Goal: Information Seeking & Learning: Learn about a topic

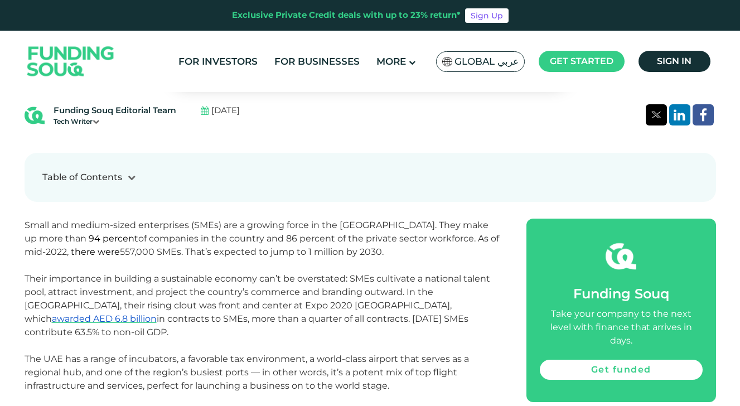
scroll to position [362, 0]
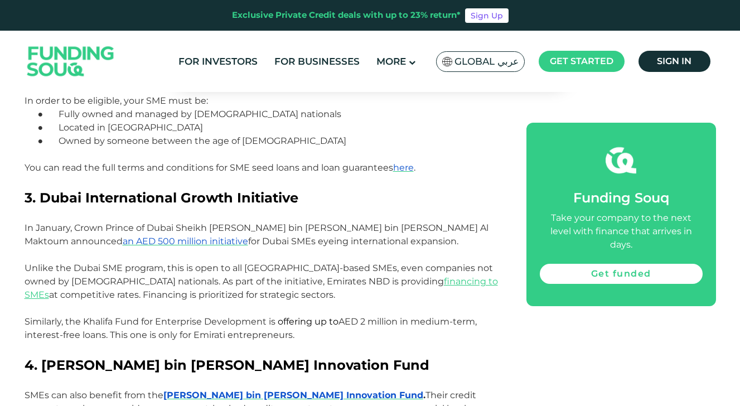
scroll to position [1060, 0]
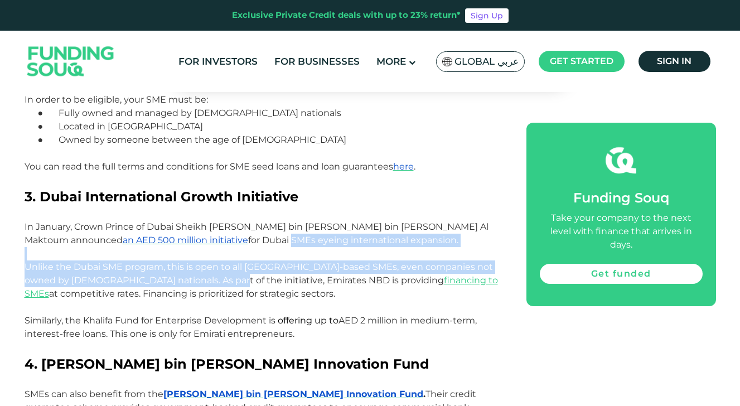
drag, startPoint x: 181, startPoint y: 225, endPoint x: 204, endPoint y: 274, distance: 54.9
click at [205, 274] on div "Small and medium-sized enterprises (SMEs) are a growing force in the [GEOGRAPHI…" at bounding box center [263, 286] width 477 height 1537
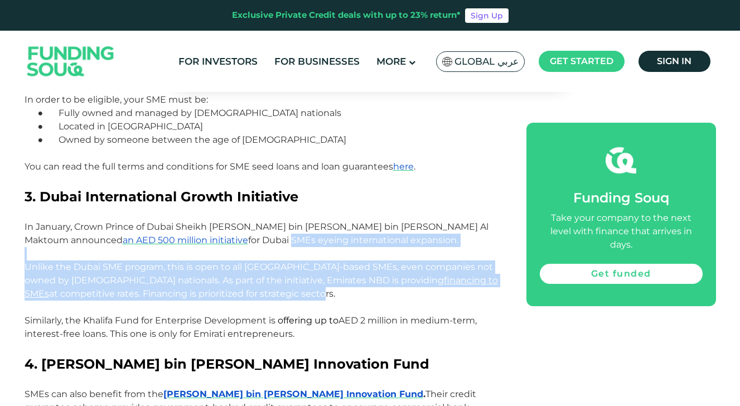
click at [202, 265] on span "Unlike the Dubai SME program, this is open to all [GEOGRAPHIC_DATA]-based SMEs,…" at bounding box center [261, 279] width 473 height 37
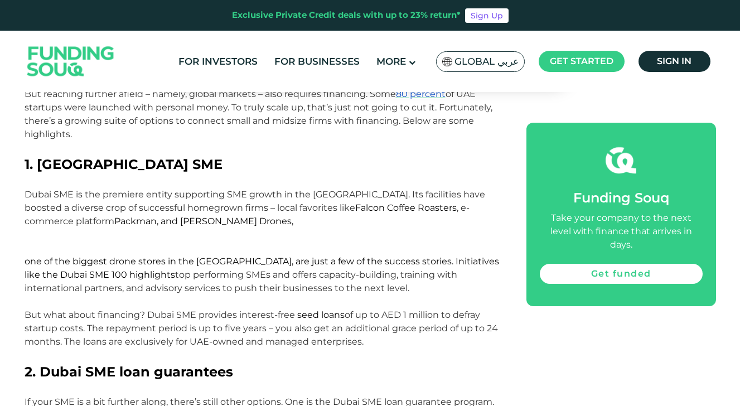
scroll to position [677, 0]
click at [148, 190] on span "Dubai SME is the premiere entity supporting SME growth in the [GEOGRAPHIC_DATA]…" at bounding box center [262, 242] width 474 height 104
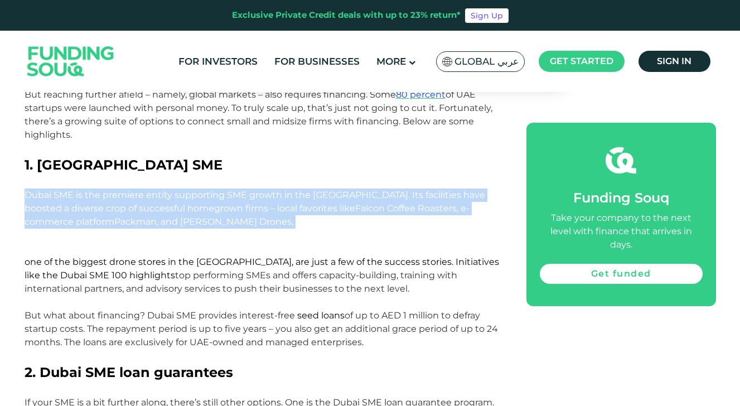
click at [133, 260] on span "Packman, and Al Musanada Drones, one of the biggest drone stores in the [GEOGRA…" at bounding box center [262, 248] width 474 height 64
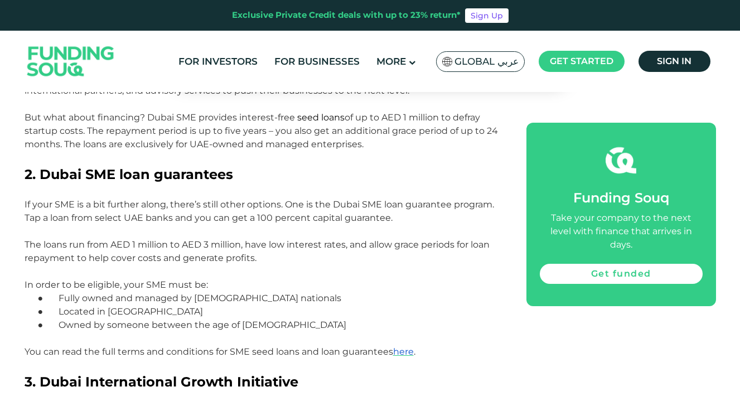
scroll to position [882, 0]
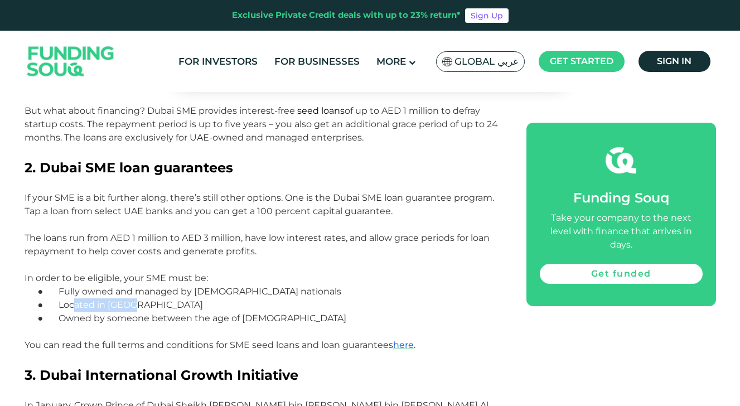
drag, startPoint x: 76, startPoint y: 293, endPoint x: 156, endPoint y: 294, distance: 79.7
click at [156, 298] on p "● Located in [GEOGRAPHIC_DATA]" at bounding box center [276, 304] width 450 height 13
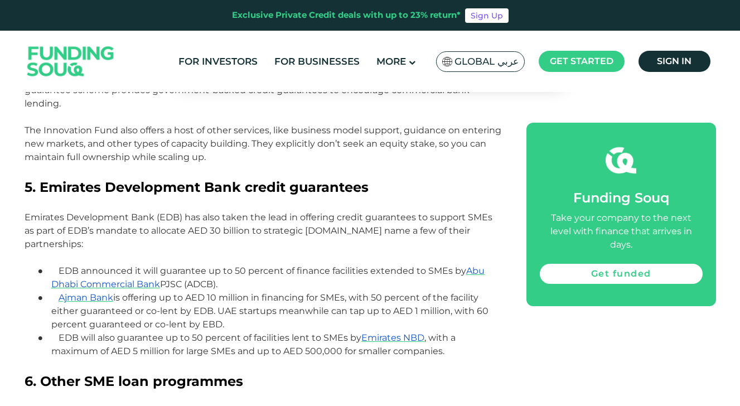
scroll to position [1382, 0]
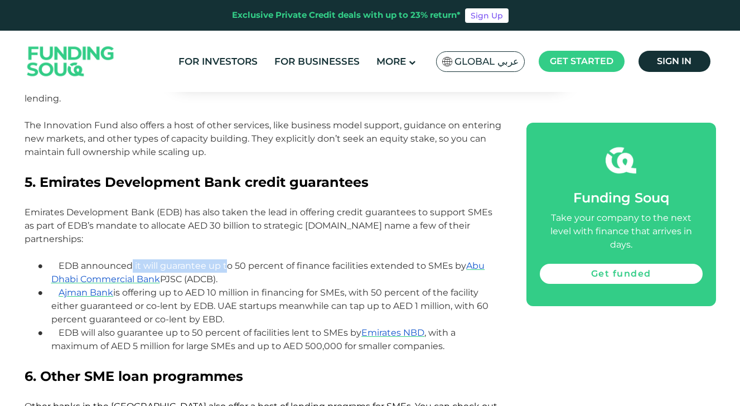
drag, startPoint x: 131, startPoint y: 222, endPoint x: 229, endPoint y: 224, distance: 98.1
click at [229, 260] on span "EDB announced it will guarantee up to 50 percent of finance facilities extended…" at bounding box center [268, 272] width 434 height 24
click at [177, 287] on span "Ajman Bank is offering up to AED 10 million in financing for SMEs, with 50 perc…" at bounding box center [269, 305] width 437 height 37
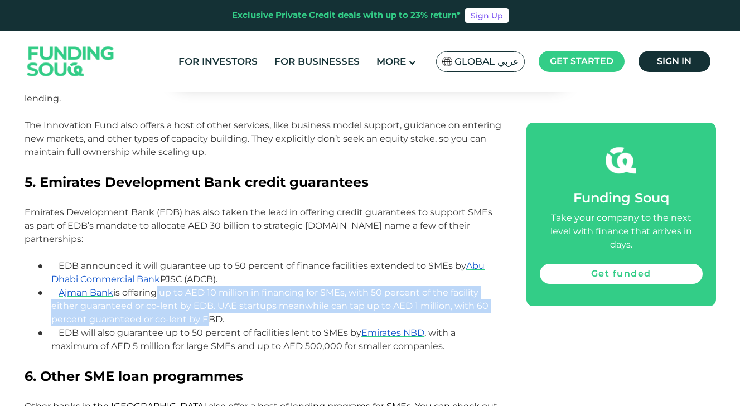
drag, startPoint x: 157, startPoint y: 256, endPoint x: 200, endPoint y: 273, distance: 46.3
click at [200, 286] on p "● Ajman Bank is offering up to AED 10 million in financing for SMEs, with 50 pe…" at bounding box center [276, 306] width 450 height 40
click at [266, 287] on span "Ajman Bank is offering up to AED 10 million in financing for SMEs, with 50 perc…" at bounding box center [269, 305] width 437 height 37
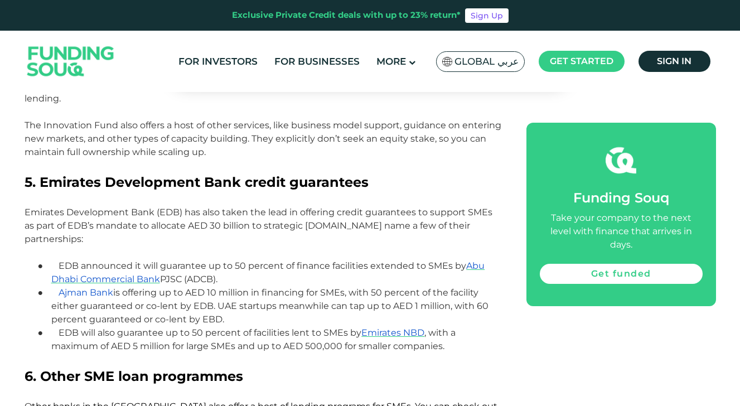
click at [108, 287] on span "Ajman Bank" at bounding box center [86, 292] width 55 height 11
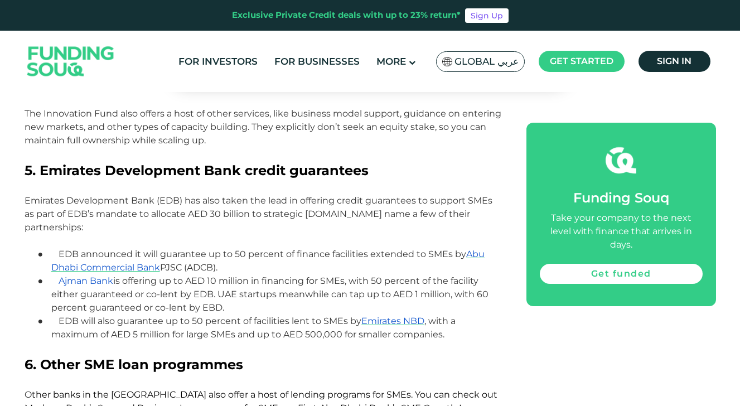
scroll to position [1395, 0]
drag, startPoint x: 109, startPoint y: 283, endPoint x: 176, endPoint y: 293, distance: 68.1
click at [176, 315] on span "EDB will also guarantee up to 50 percent of facilities lent to SMEs by Emirates…" at bounding box center [253, 327] width 405 height 24
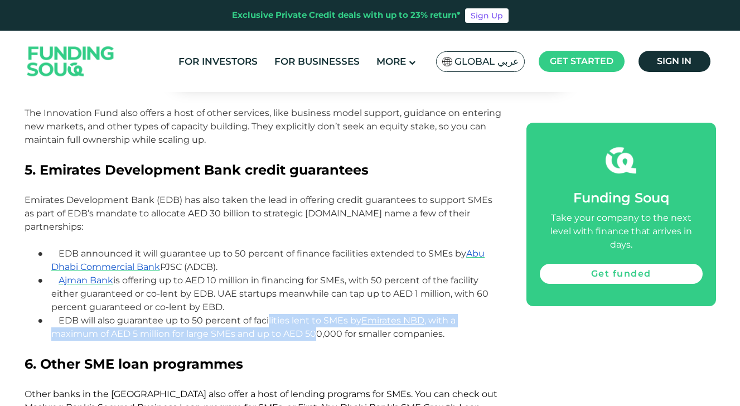
drag, startPoint x: 270, startPoint y: 275, endPoint x: 316, endPoint y: 291, distance: 48.5
click at [316, 315] on span "EDB will also guarantee up to 50 percent of facilities lent to SMEs by Emirates…" at bounding box center [253, 327] width 405 height 24
click at [179, 314] on p "● EDB will also guarantee up to 50 percent of facilities lent to SMEs by Emirat…" at bounding box center [276, 327] width 450 height 27
drag, startPoint x: 163, startPoint y: 280, endPoint x: 257, endPoint y: 297, distance: 95.7
click at [257, 315] on span "EDB will also guarantee up to 50 percent of facilities lent to SMEs by Emirates…" at bounding box center [253, 327] width 405 height 24
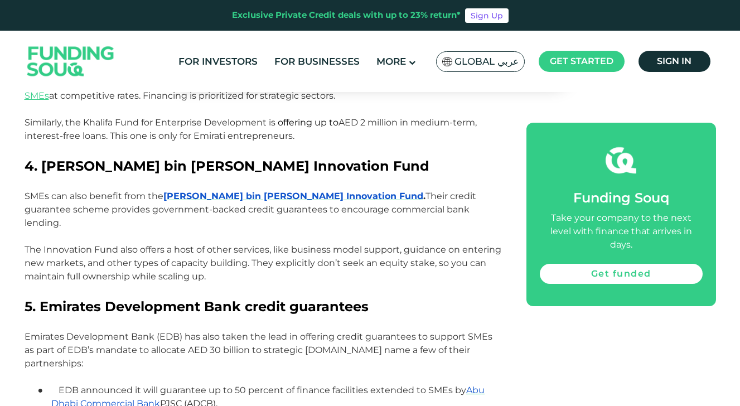
scroll to position [1272, 0]
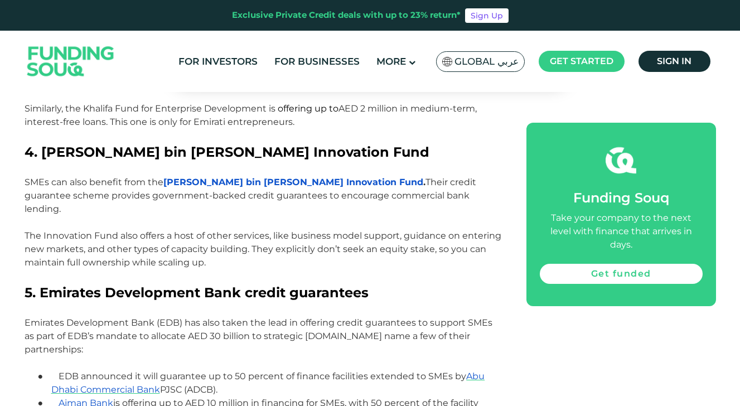
click at [292, 177] on span "[PERSON_NAME] bin [PERSON_NAME] Innovation Fund" at bounding box center [293, 182] width 260 height 11
drag, startPoint x: 118, startPoint y: 211, endPoint x: 176, endPoint y: 243, distance: 66.6
click at [176, 244] on div "Small and medium-sized enterprises (SMEs) are a growing force in the [GEOGRAPHI…" at bounding box center [263, 74] width 477 height 1537
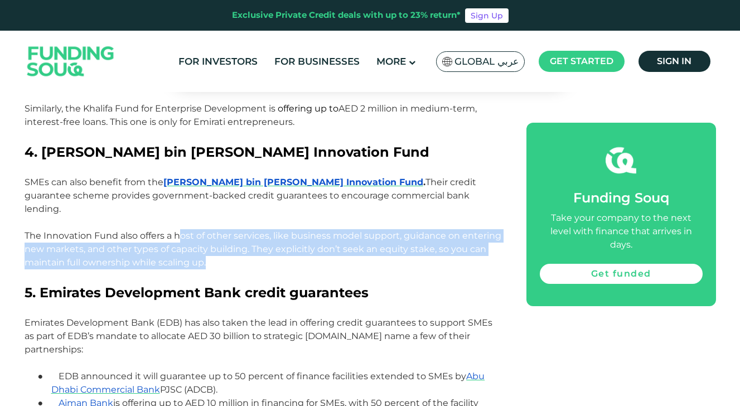
drag, startPoint x: 181, startPoint y: 211, endPoint x: 213, endPoint y: 235, distance: 39.9
click at [213, 235] on p "The Innovation Fund also offers a host of other services, like business model s…" at bounding box center [263, 249] width 477 height 40
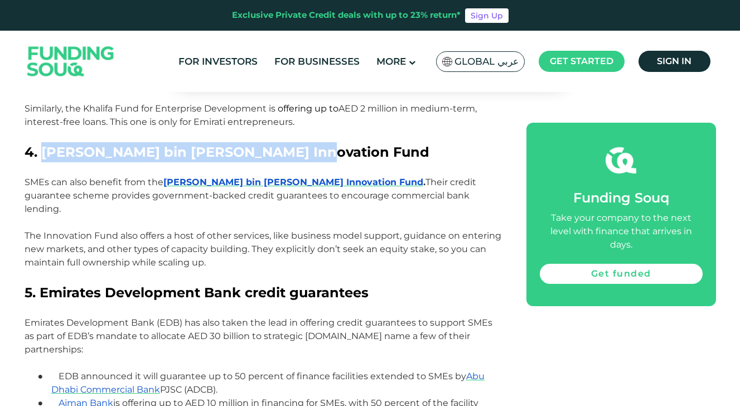
drag, startPoint x: 41, startPoint y: 138, endPoint x: 333, endPoint y: 136, distance: 292.1
click at [333, 142] on h2 "4. [PERSON_NAME] bin [PERSON_NAME] Innovation Fund" at bounding box center [263, 152] width 477 height 20
copy span "[PERSON_NAME] bin [PERSON_NAME] Innovation Fund"
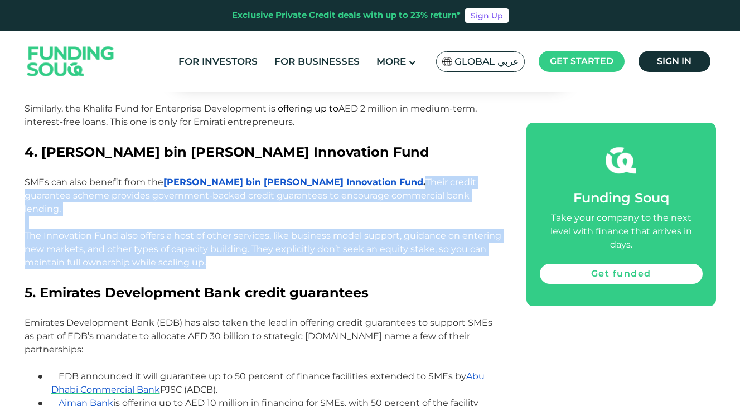
drag, startPoint x: 358, startPoint y: 168, endPoint x: 226, endPoint y: 233, distance: 147.8
click at [226, 233] on div "Small and medium-sized enterprises (SMEs) are a growing force in the [GEOGRAPHI…" at bounding box center [263, 74] width 477 height 1537
copy div "Their credit guarantee scheme provides government-backed credit guarantees to e…"
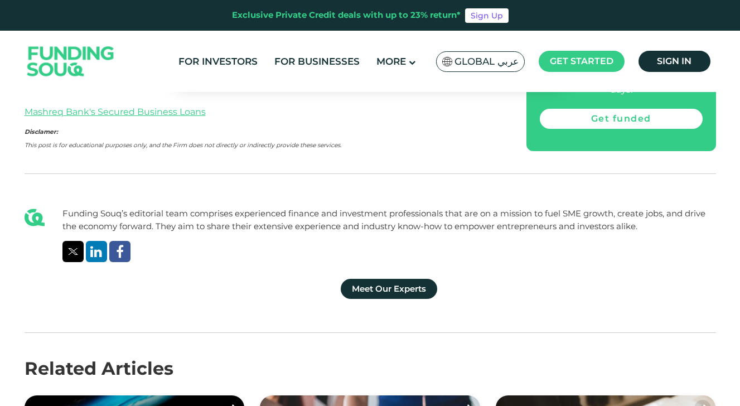
scroll to position [2026, 0]
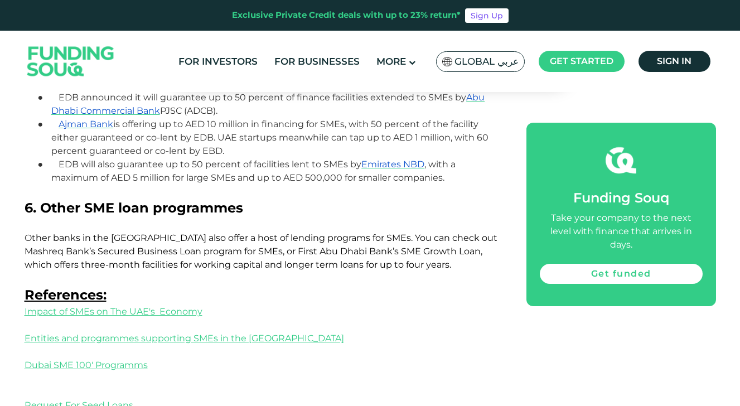
scroll to position [1550, 0]
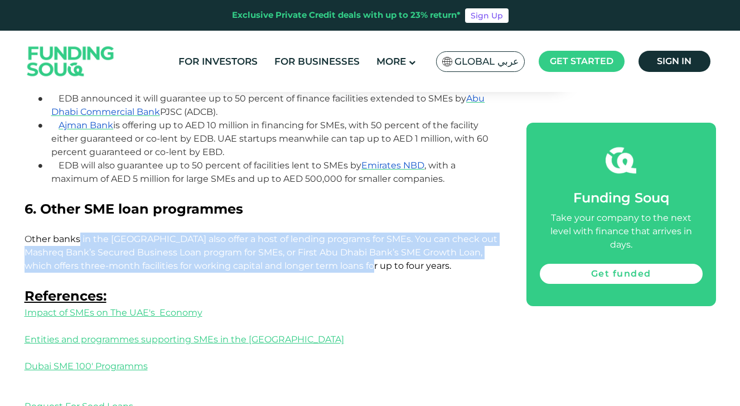
drag, startPoint x: 79, startPoint y: 201, endPoint x: 349, endPoint y: 226, distance: 271.0
click at [349, 234] on span "ther banks in the [GEOGRAPHIC_DATA] also offer a host of lending programs for S…" at bounding box center [261, 252] width 473 height 37
click at [276, 234] on span "ther banks in the [GEOGRAPHIC_DATA] also offer a host of lending programs for S…" at bounding box center [261, 252] width 473 height 37
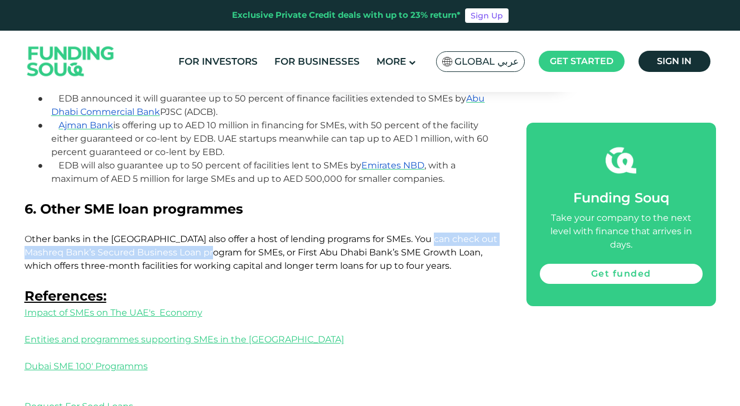
drag, startPoint x: 426, startPoint y: 200, endPoint x: 210, endPoint y: 215, distance: 216.8
click at [210, 234] on span "ther banks in the [GEOGRAPHIC_DATA] also offer a host of lending programs for S…" at bounding box center [261, 252] width 473 height 37
copy span "Mashreq Bank’s Secured Business Loan program for SMEs"
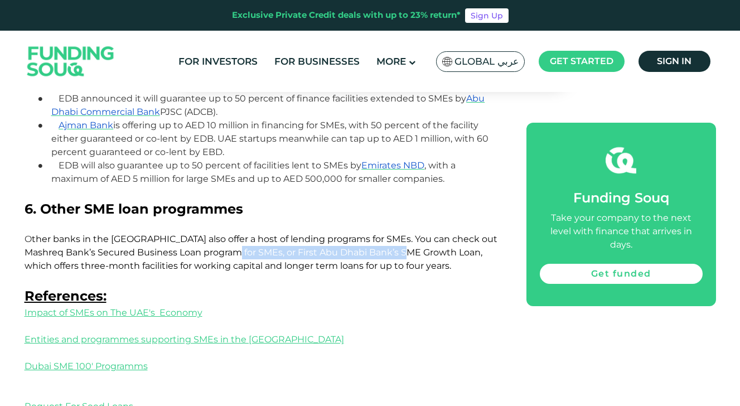
drag, startPoint x: 226, startPoint y: 213, endPoint x: 409, endPoint y: 213, distance: 183.4
click at [409, 234] on span "ther banks in the [GEOGRAPHIC_DATA] also offer a host of lending programs for S…" at bounding box center [261, 252] width 473 height 37
copy span "First Abu Dhabi Bank’s SME Growth Loan"
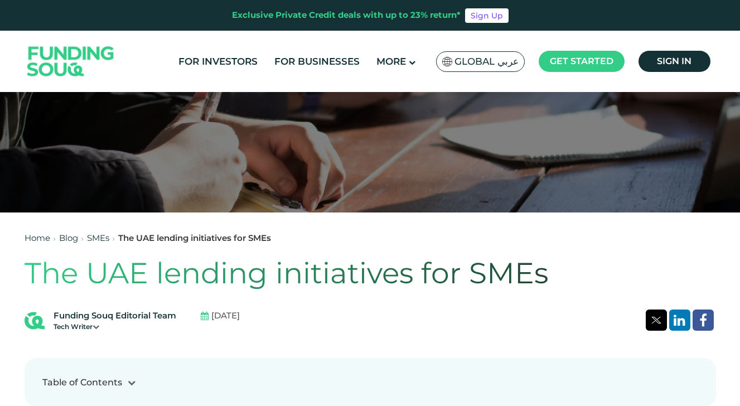
scroll to position [0, 0]
